Goal: Navigation & Orientation: Understand site structure

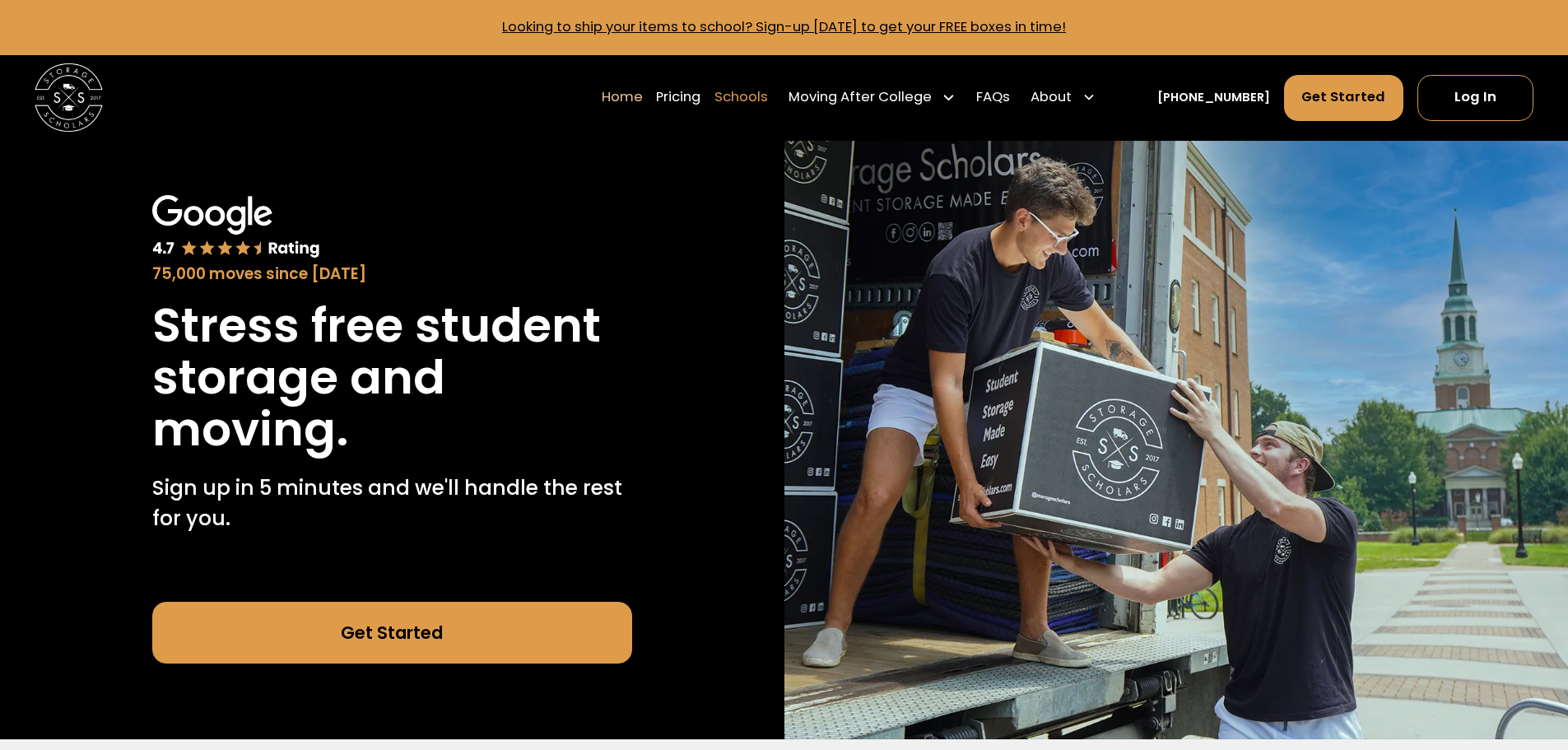
click at [768, 103] on link "Schools" at bounding box center [741, 97] width 54 height 48
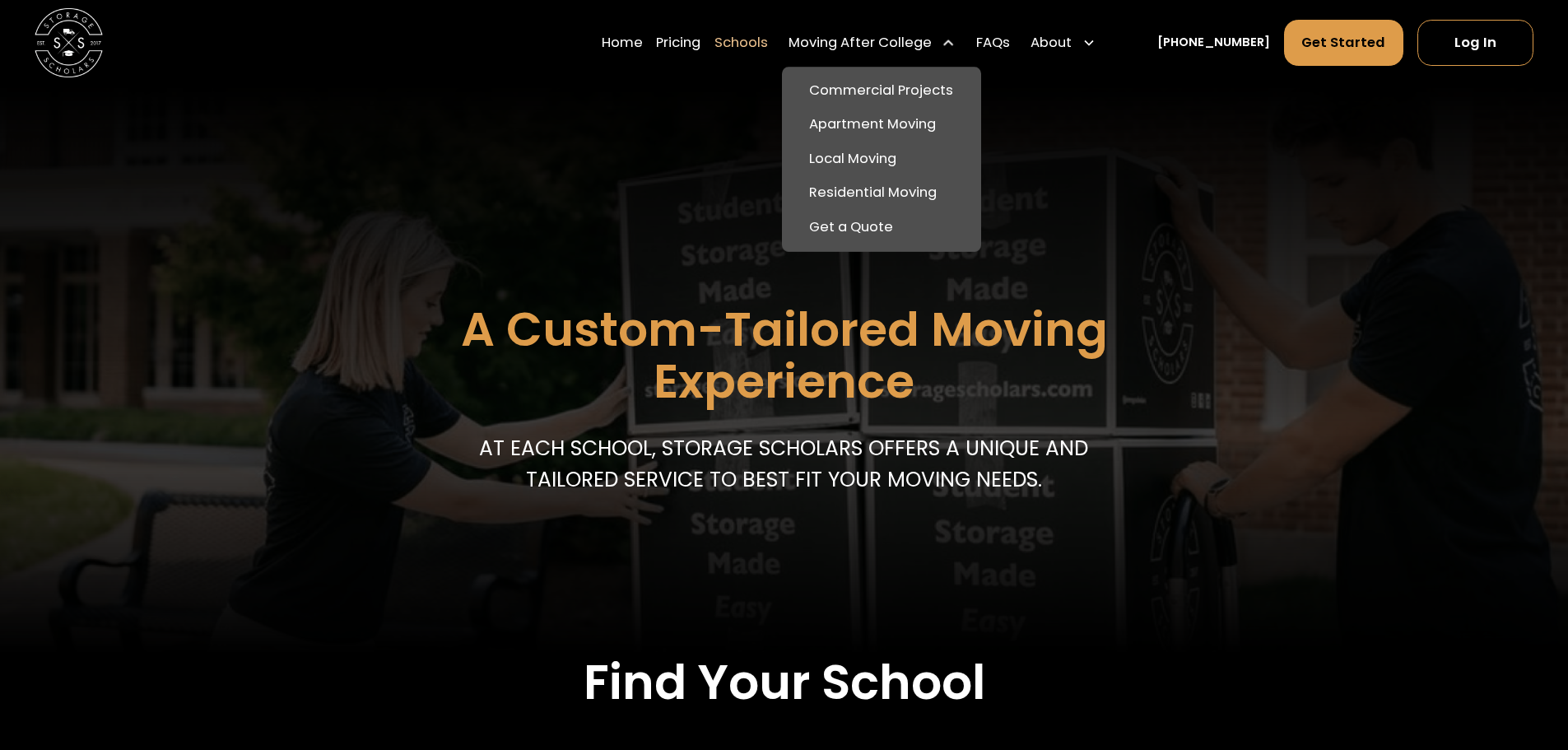
click at [889, 42] on div "Moving After College" at bounding box center [860, 43] width 143 height 21
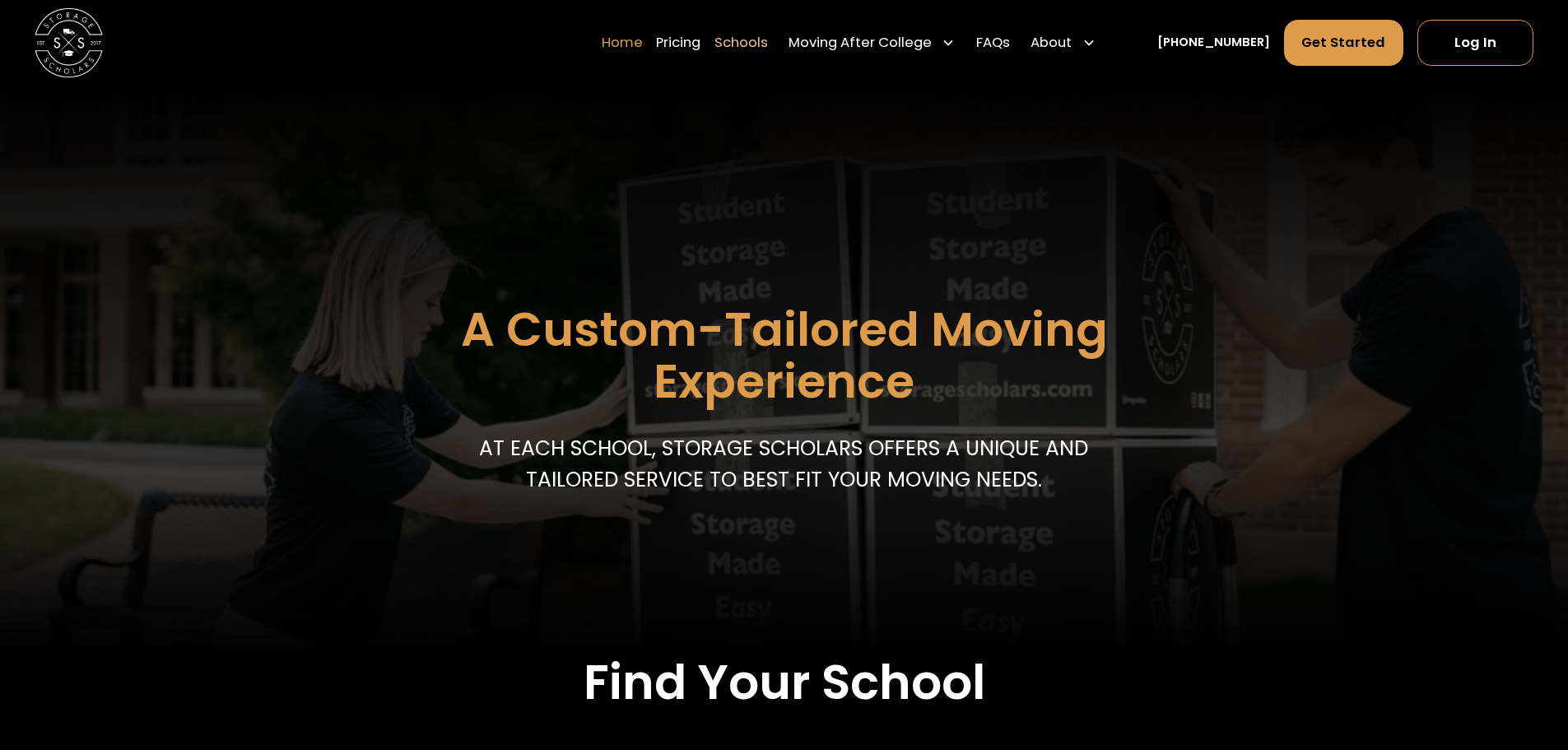
click at [643, 37] on link "Home" at bounding box center [622, 43] width 42 height 48
